Goal: Obtain resource: Download file/media

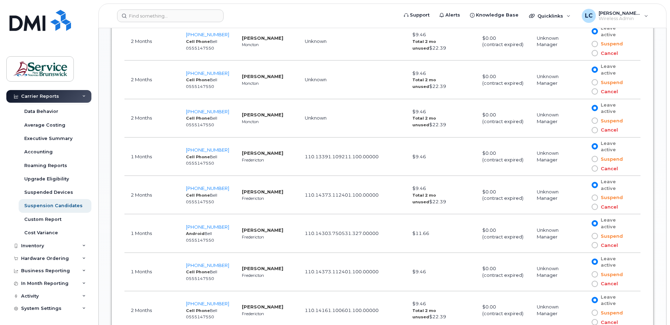
scroll to position [545, 0]
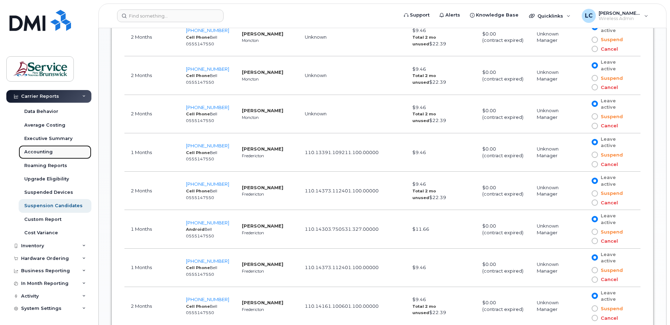
click at [48, 151] on div "Accounting" at bounding box center [38, 152] width 28 height 6
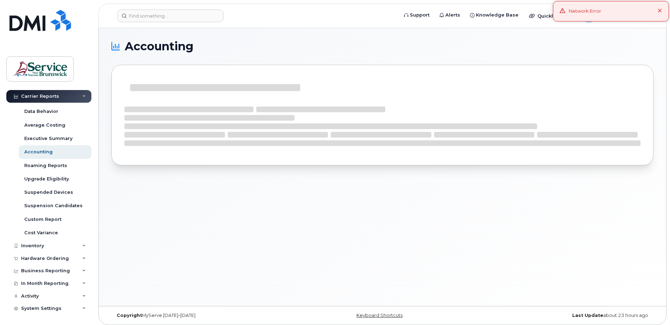
click at [660, 10] on icon at bounding box center [660, 11] width 5 height 5
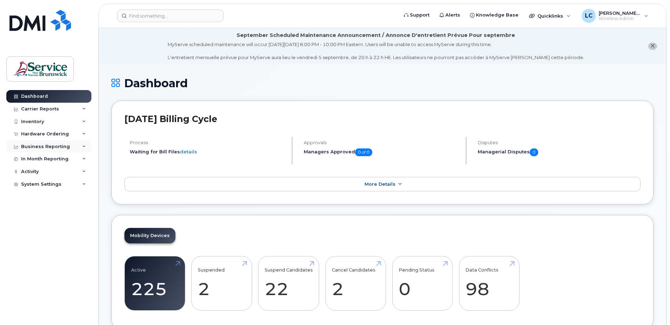
click at [85, 147] on icon at bounding box center [84, 147] width 4 height 4
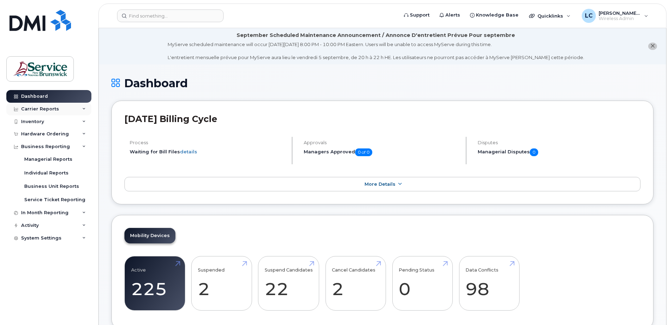
click at [83, 109] on icon at bounding box center [84, 109] width 4 height 4
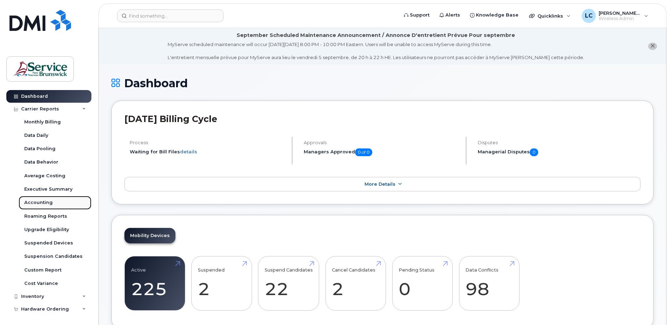
click at [45, 202] on div "Accounting" at bounding box center [38, 202] width 28 height 6
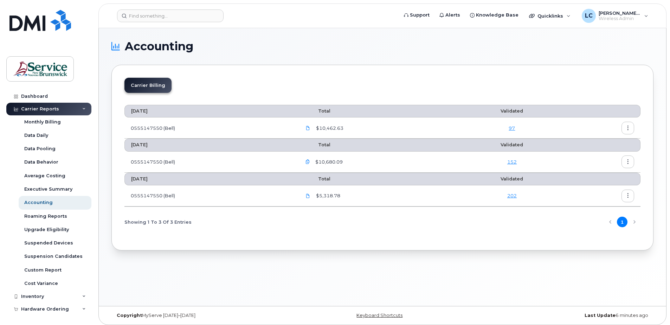
click at [627, 126] on icon "button" at bounding box center [628, 128] width 5 height 5
click at [591, 156] on span "Download" at bounding box center [595, 156] width 27 height 6
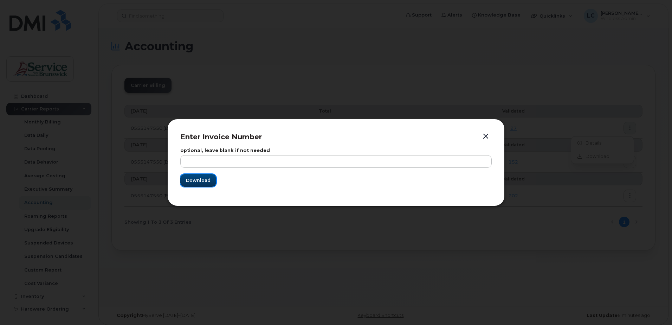
click at [202, 180] on span "Download" at bounding box center [198, 180] width 25 height 7
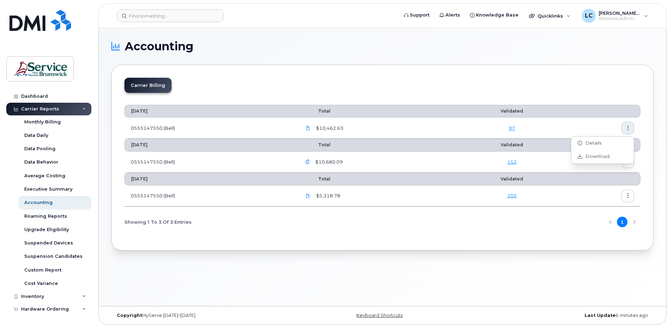
click at [132, 85] on li "Carrier Billing" at bounding box center [147, 85] width 47 height 15
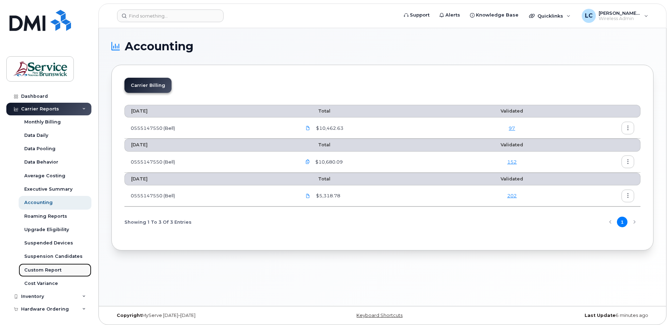
click at [44, 268] on div "Custom Report" at bounding box center [42, 270] width 37 height 6
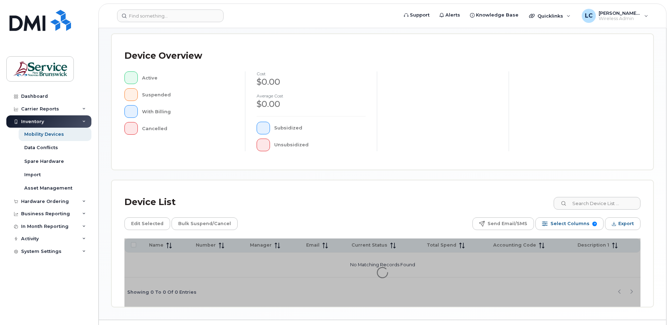
scroll to position [159, 0]
